Goal: Task Accomplishment & Management: Complete application form

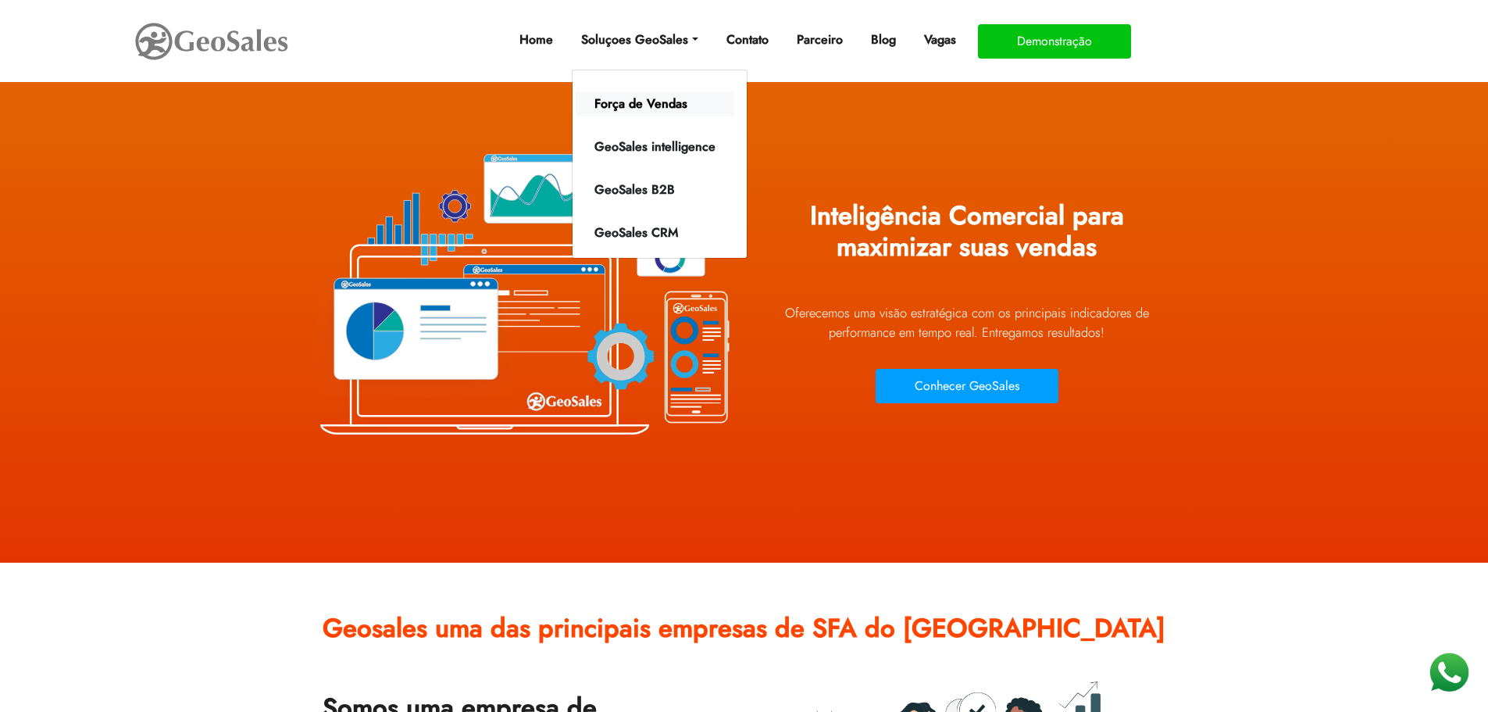
click at [664, 102] on link "Força de Vendas" at bounding box center [655, 103] width 159 height 25
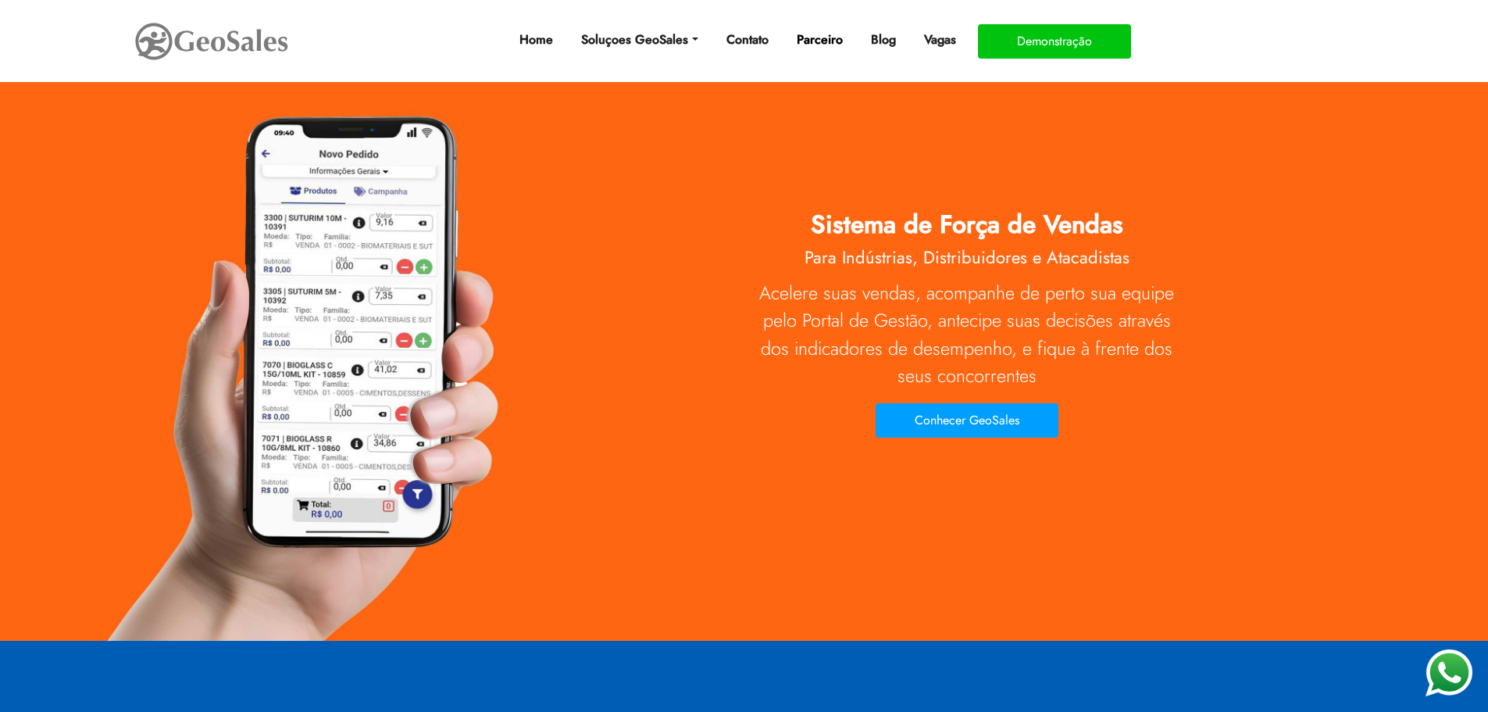
click at [814, 41] on link "Parceiro" at bounding box center [819, 39] width 59 height 31
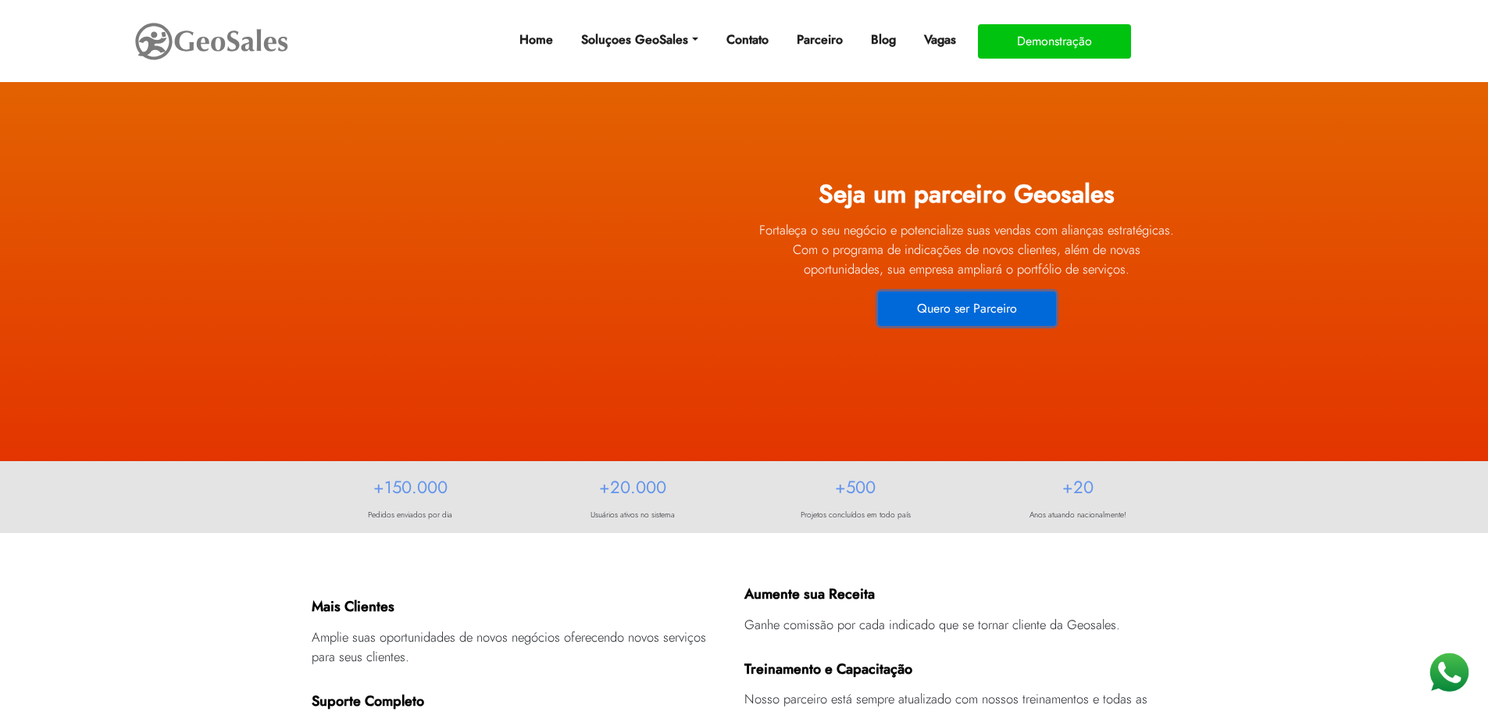
click at [972, 305] on button "Quero ser Parceiro" at bounding box center [967, 308] width 178 height 34
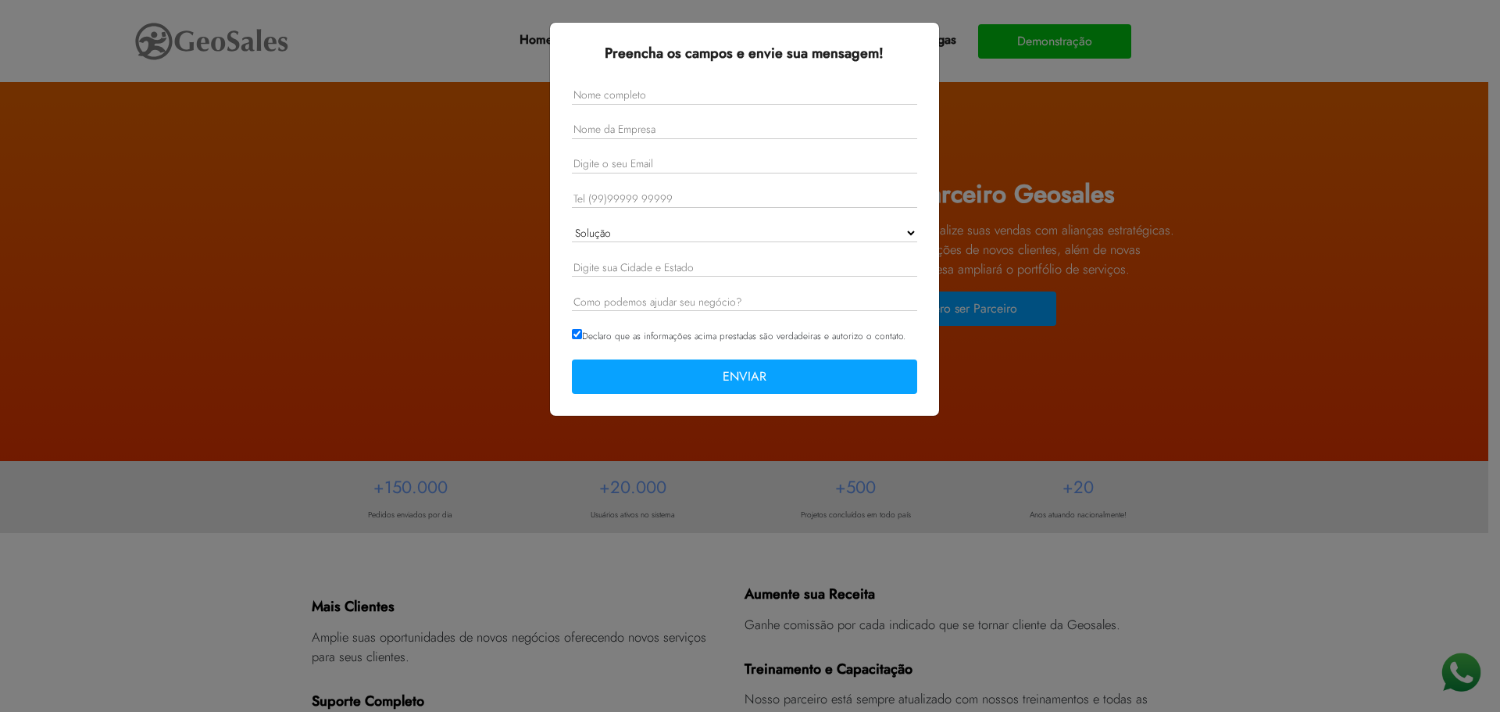
click at [911, 230] on select "Solução GeoSales Força de Vendas GeoSales Intelligence GeoSales B2B GeoSales CRM" at bounding box center [744, 233] width 345 height 18
click at [1129, 150] on div "Preencha os campos e envie sua mensagem! Solução GeoSales Força de Vendas GeoSa…" at bounding box center [750, 356] width 1500 height 712
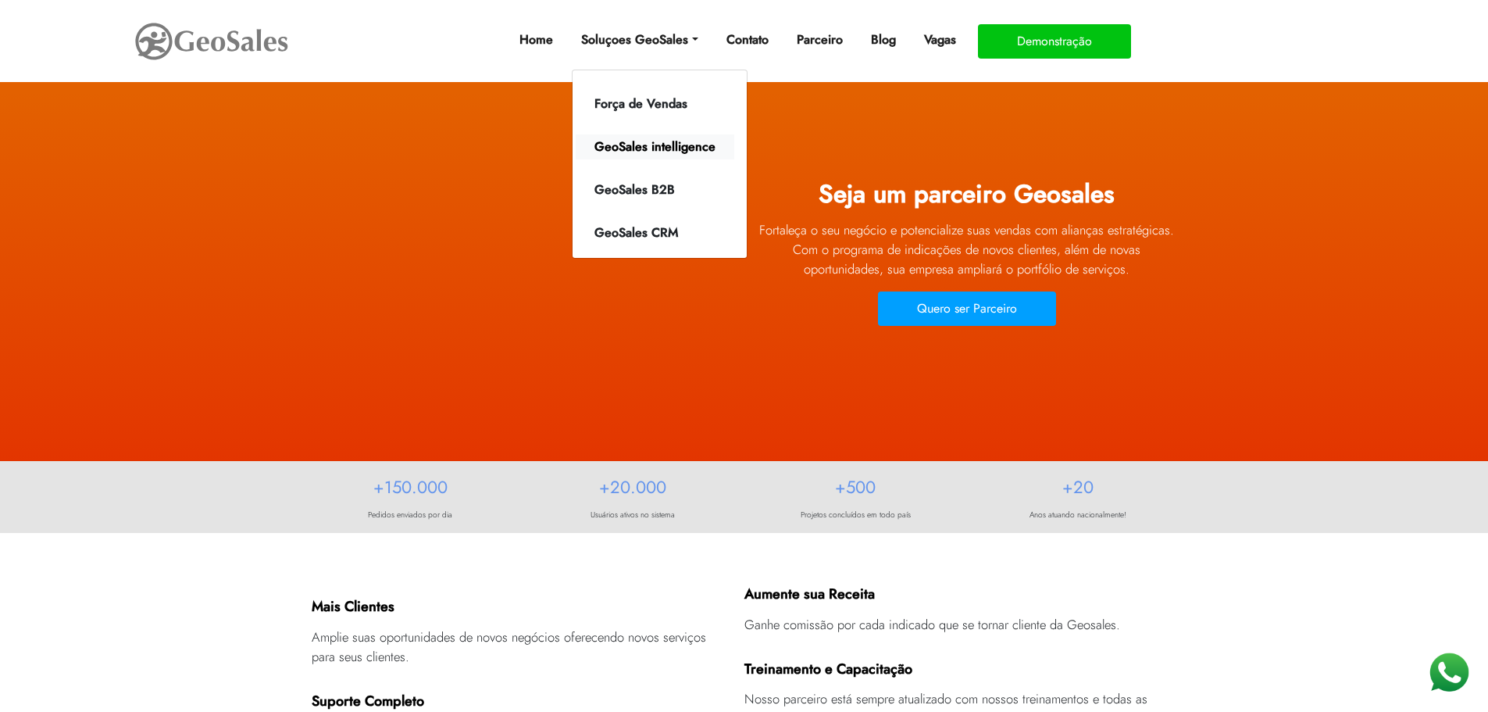
click at [643, 146] on link "GeoSales intelligence" at bounding box center [655, 146] width 159 height 25
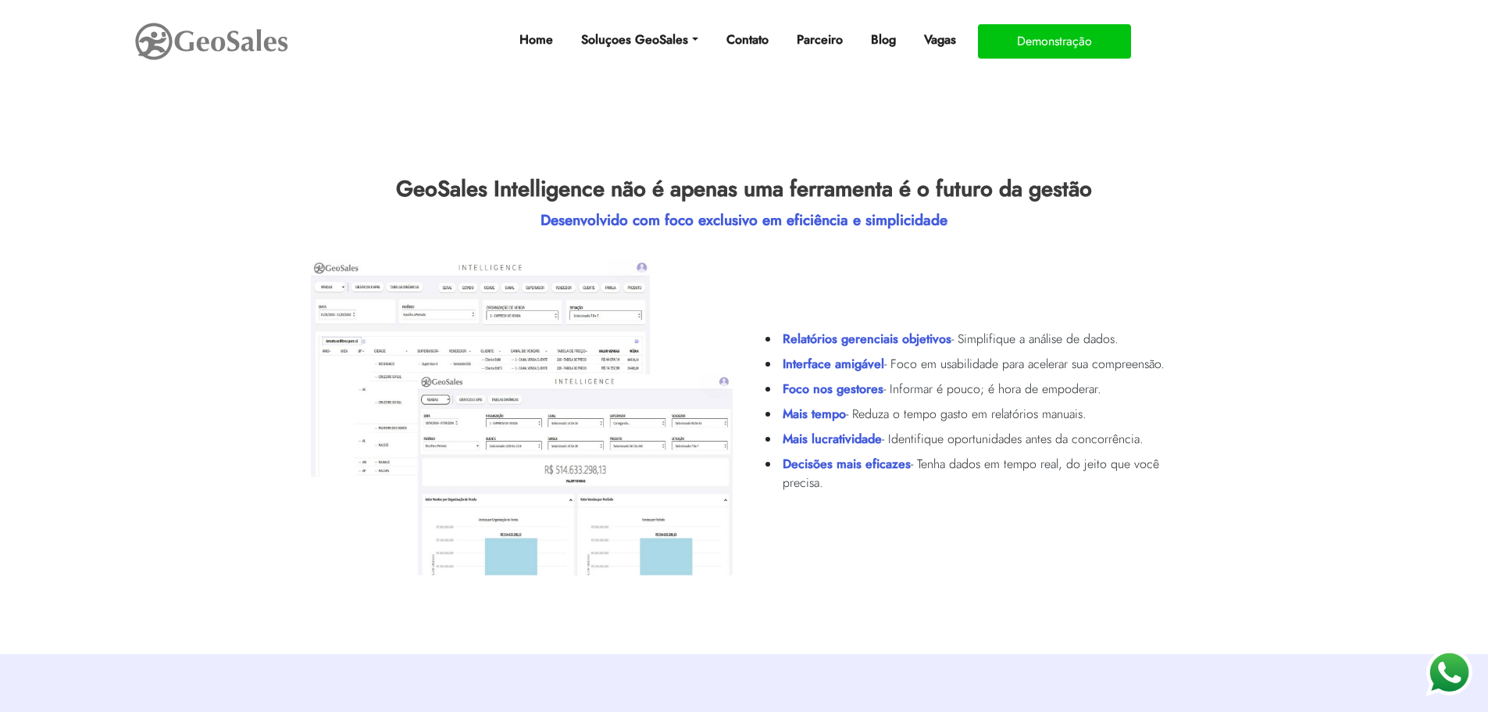
scroll to position [547, 0]
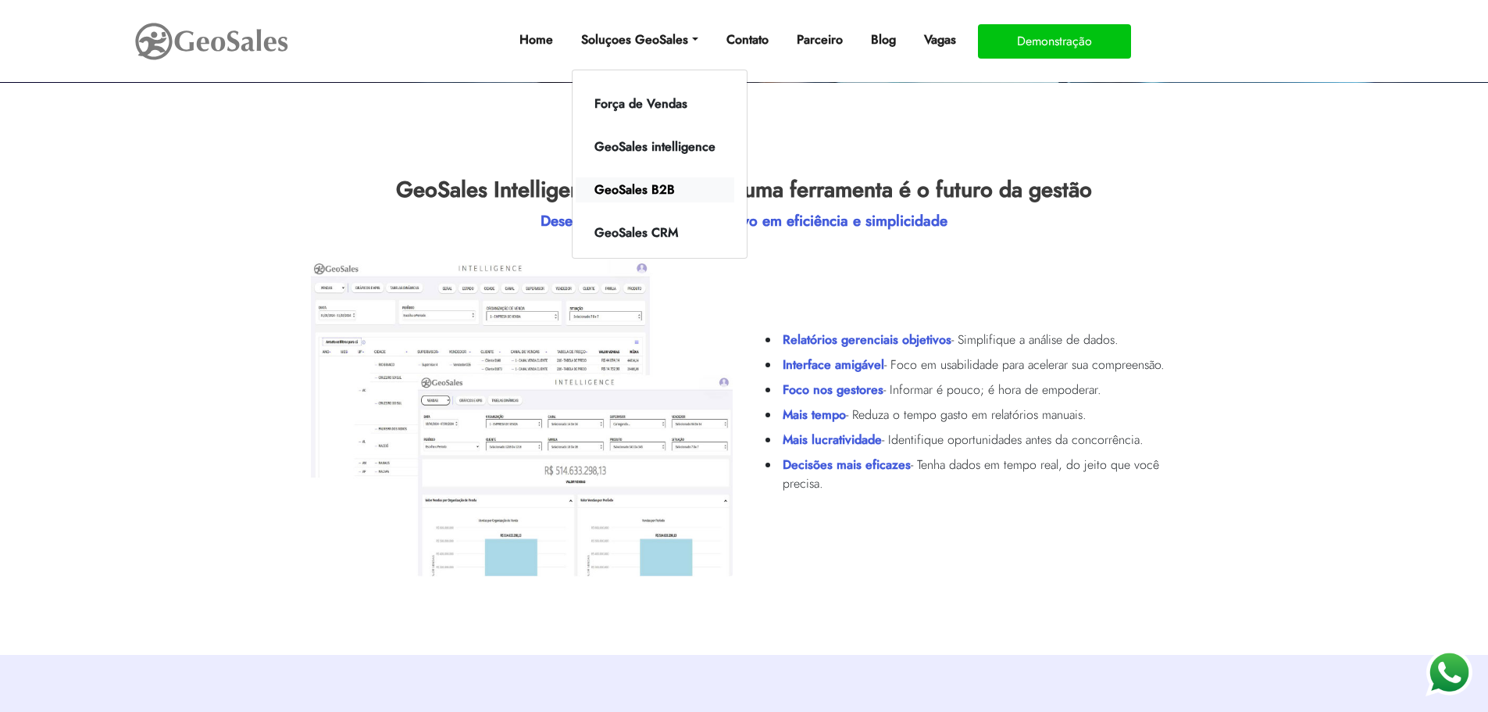
click at [656, 188] on link "GeoSales B2B" at bounding box center [655, 189] width 159 height 25
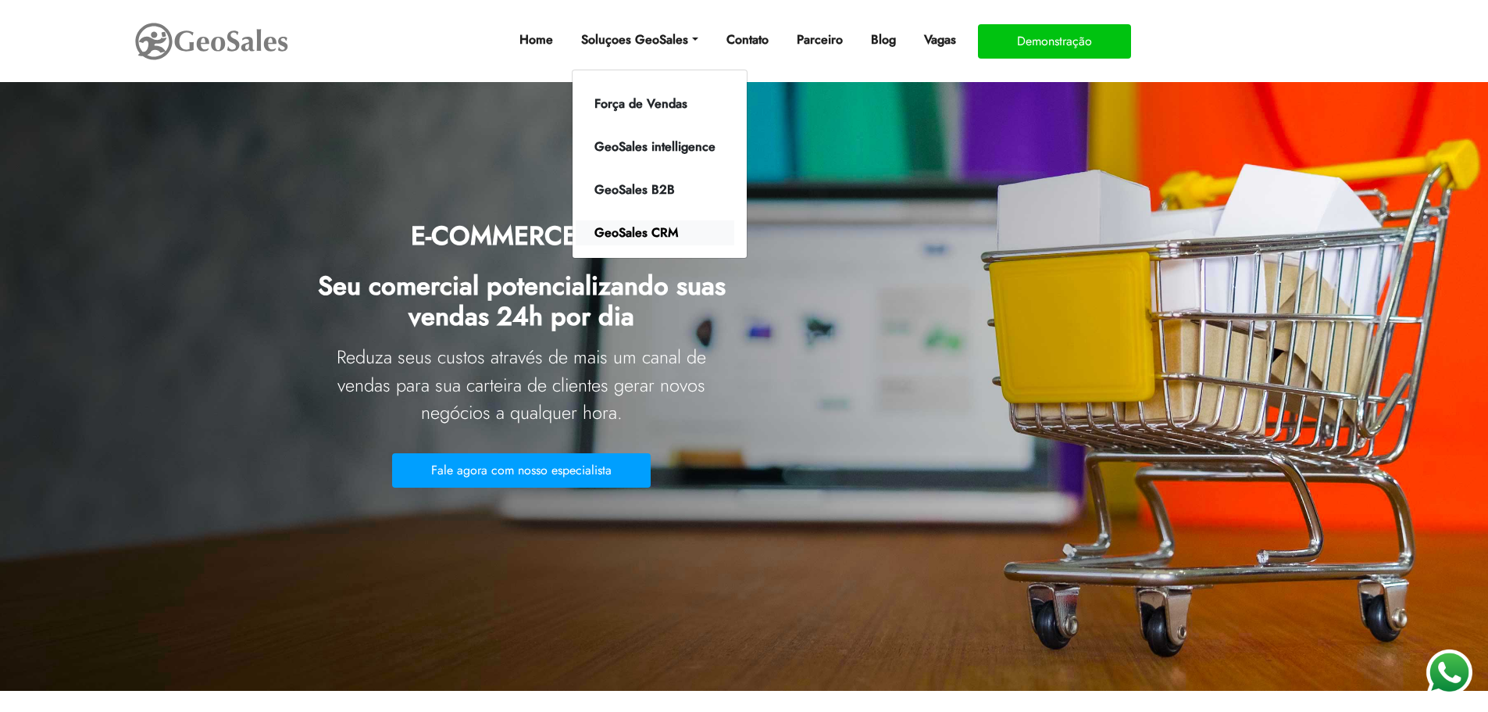
click at [652, 229] on link "GeoSales CRM" at bounding box center [655, 232] width 159 height 25
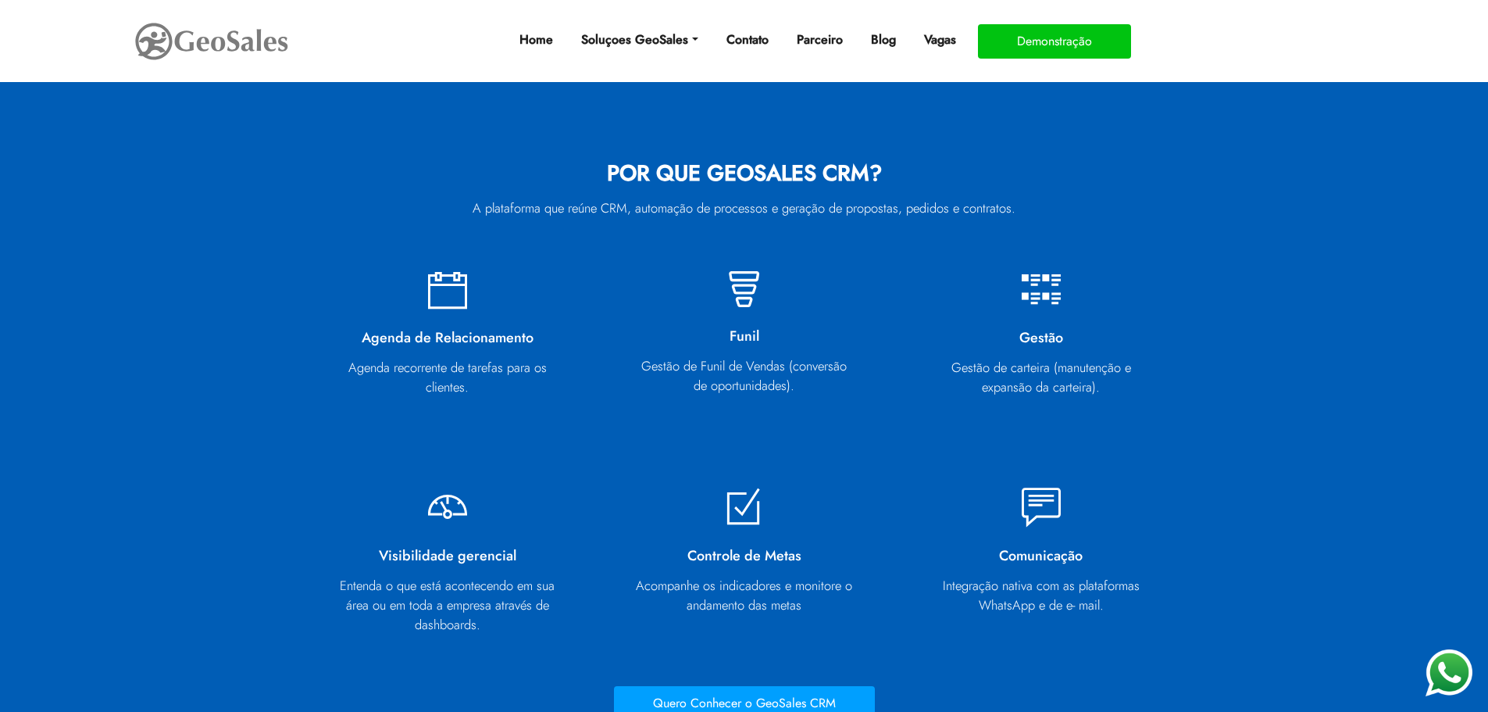
scroll to position [1484, 0]
